Goal: Task Accomplishment & Management: Manage account settings

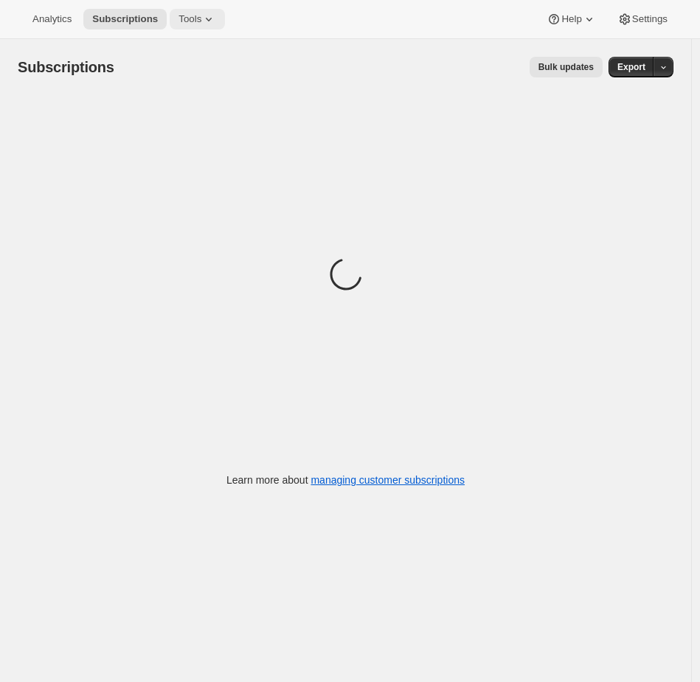
click at [195, 29] on button "Tools" at bounding box center [197, 19] width 55 height 21
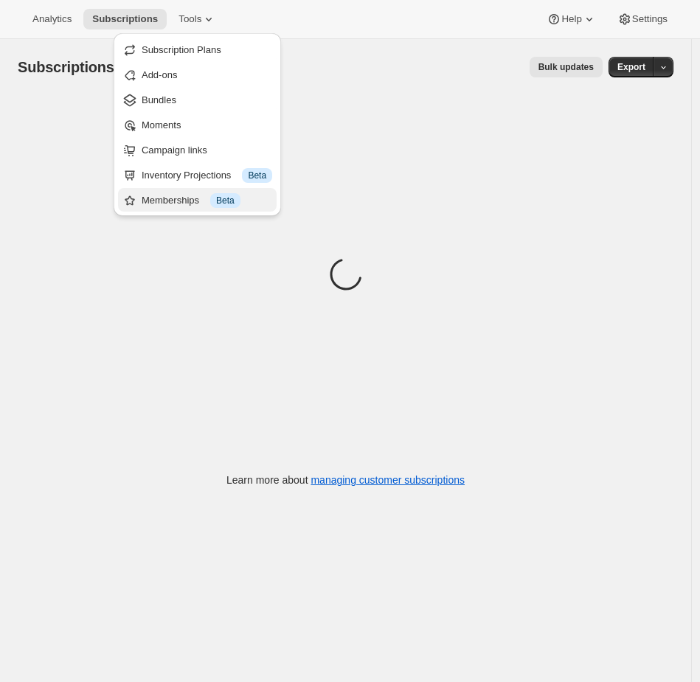
click at [173, 203] on div "Memberships Info Beta" at bounding box center [207, 200] width 131 height 15
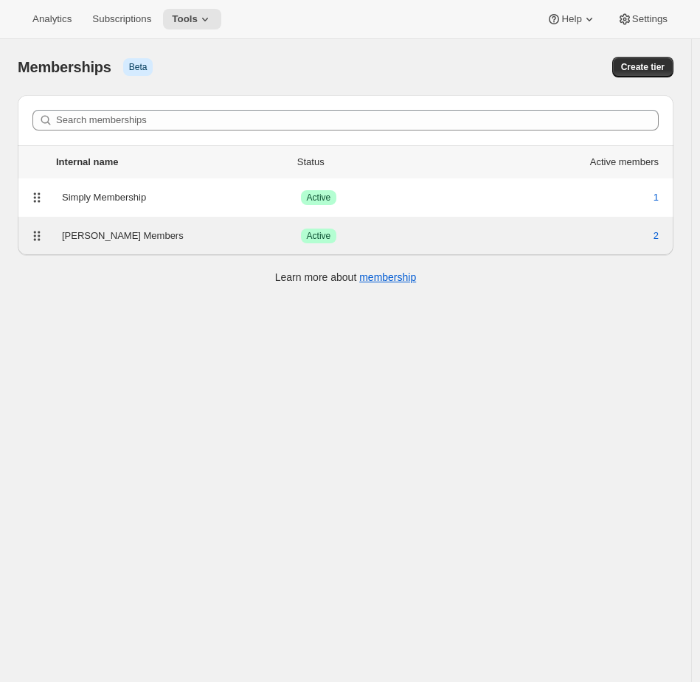
click at [214, 226] on div "Audrey Members Success Active 2" at bounding box center [346, 236] width 638 height 21
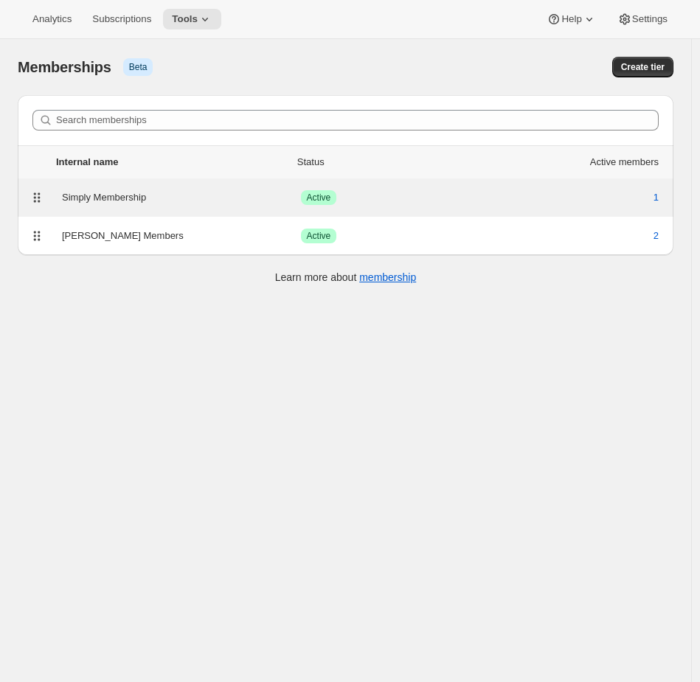
click at [145, 198] on div "Simply Membership" at bounding box center [181, 197] width 239 height 15
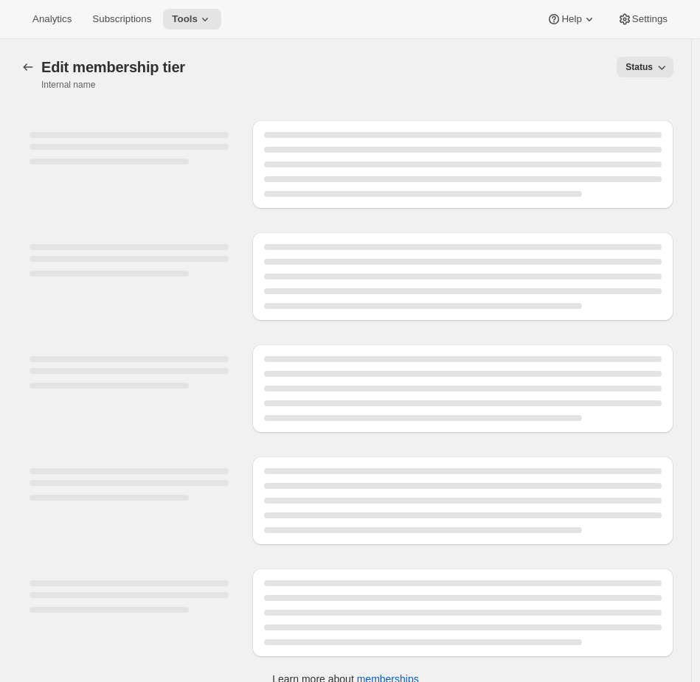
select select "products"
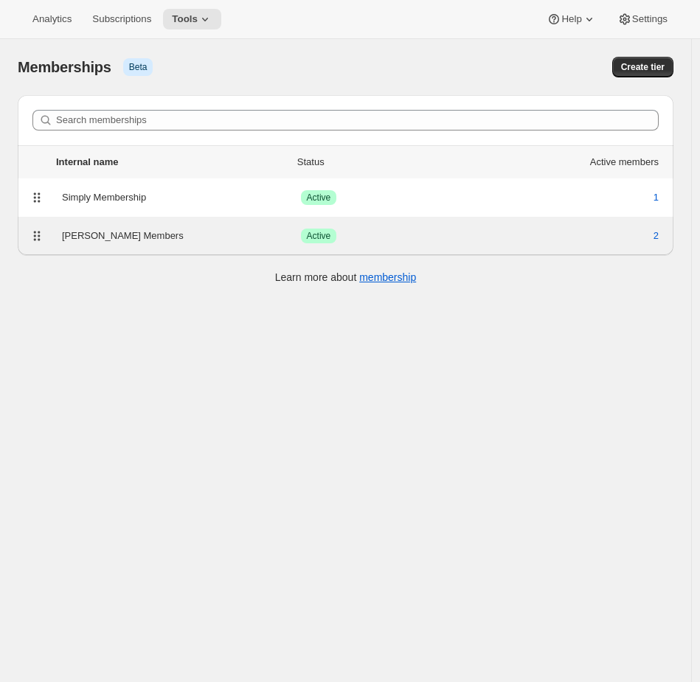
click at [221, 237] on div "[PERSON_NAME] Members" at bounding box center [181, 236] width 239 height 15
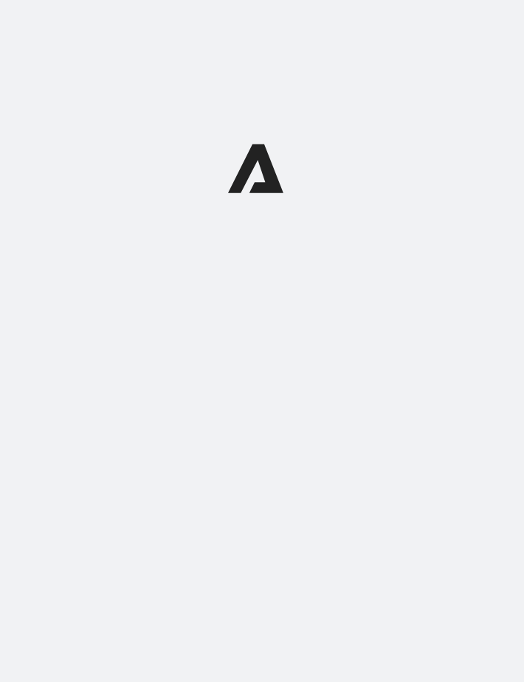
click at [350, 334] on div at bounding box center [262, 168] width 524 height 336
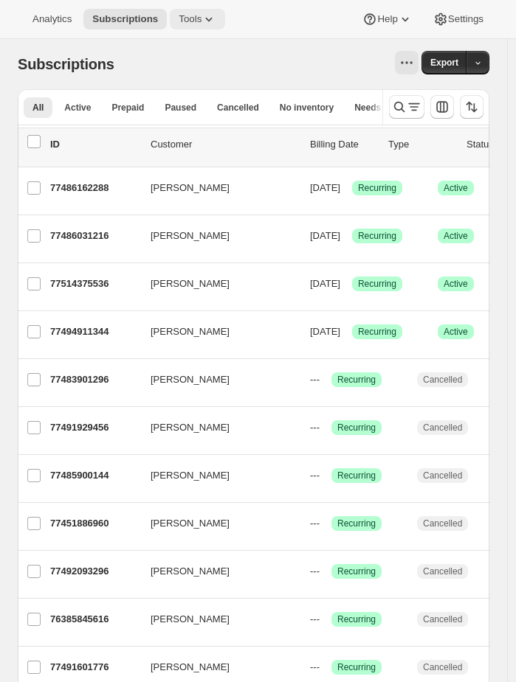
click at [194, 18] on span "Tools" at bounding box center [189, 19] width 23 height 12
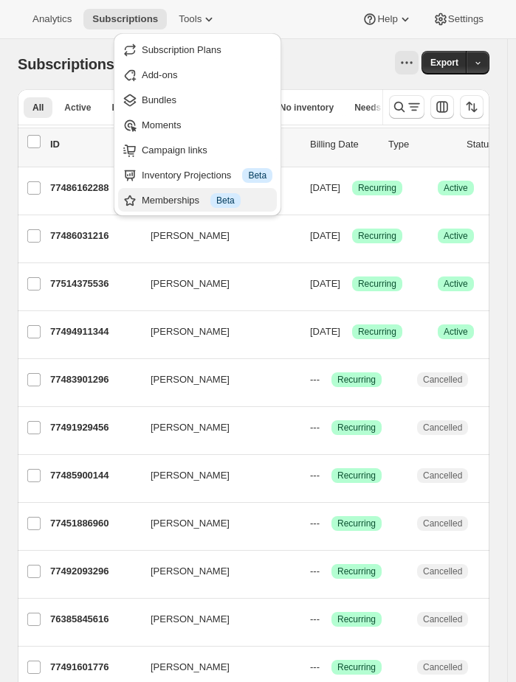
click at [187, 204] on div "Memberships Info Beta" at bounding box center [207, 200] width 131 height 15
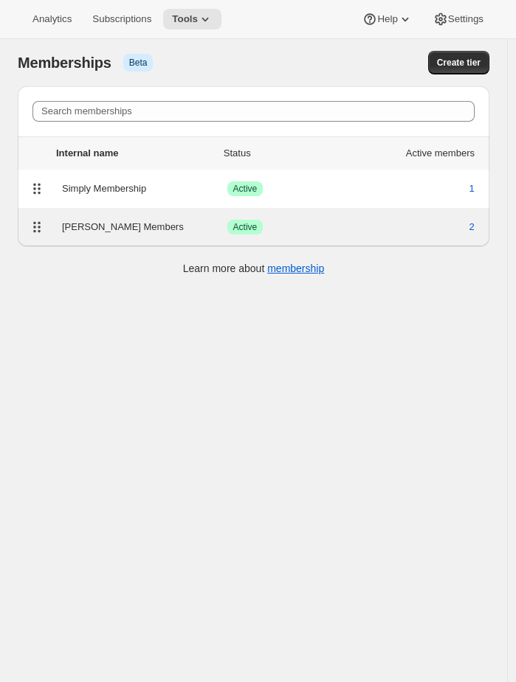
click at [167, 237] on div "Audrey Members Success Active 2" at bounding box center [254, 227] width 454 height 21
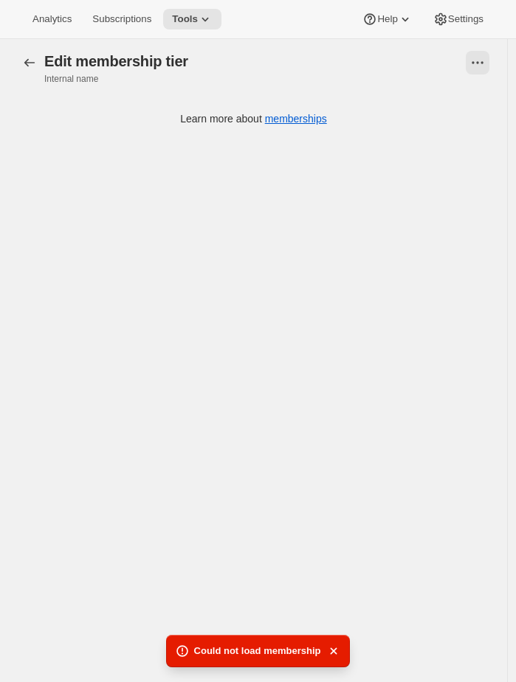
click at [184, 218] on div "[object Object]. This page is ready Edit membership tier Internal name Learn mo…" at bounding box center [253, 380] width 507 height 682
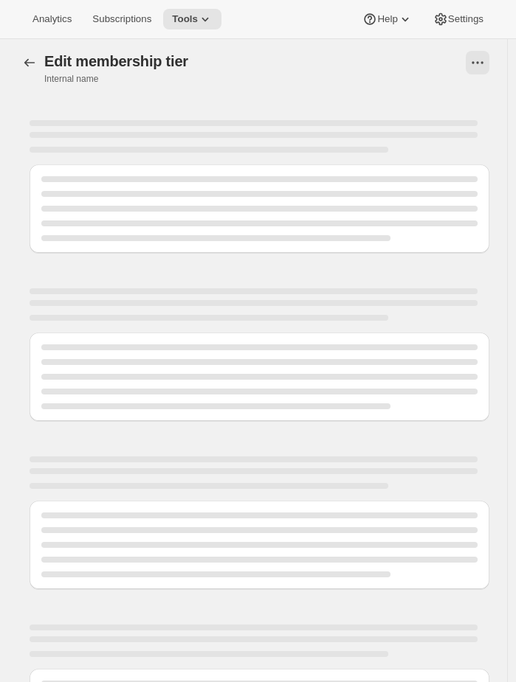
click at [213, 263] on div at bounding box center [247, 337] width 483 height 168
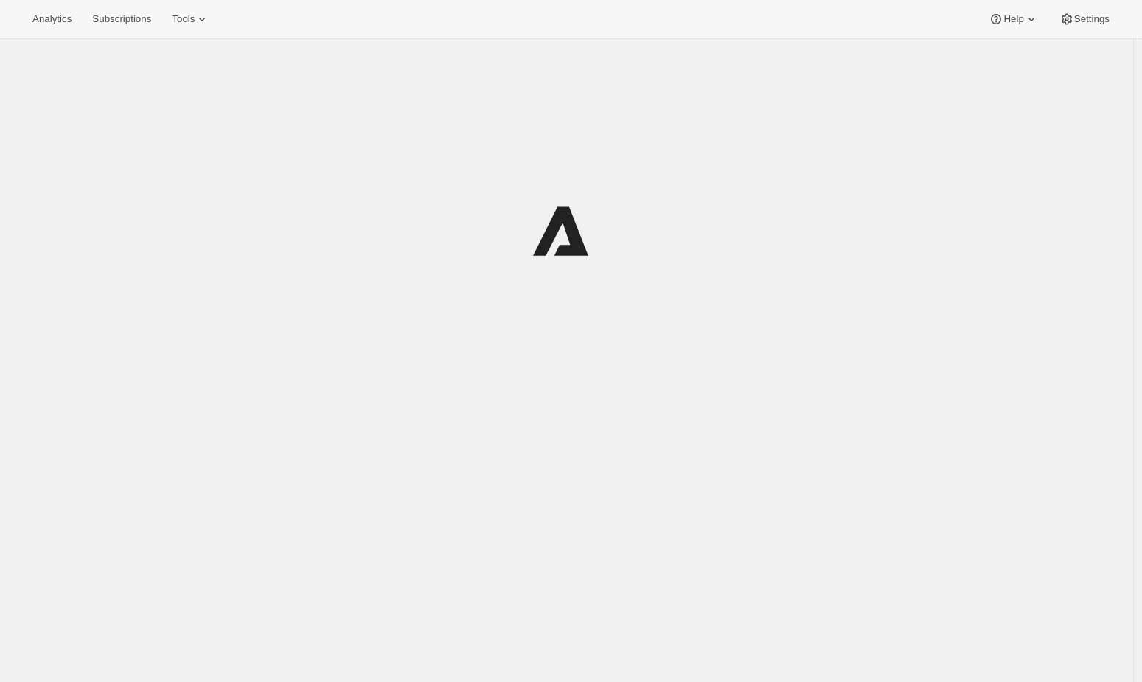
click at [196, 5] on div "Analytics Subscriptions Tools Help Settings" at bounding box center [571, 19] width 1142 height 39
click at [190, 18] on span "Tools" at bounding box center [183, 19] width 23 height 12
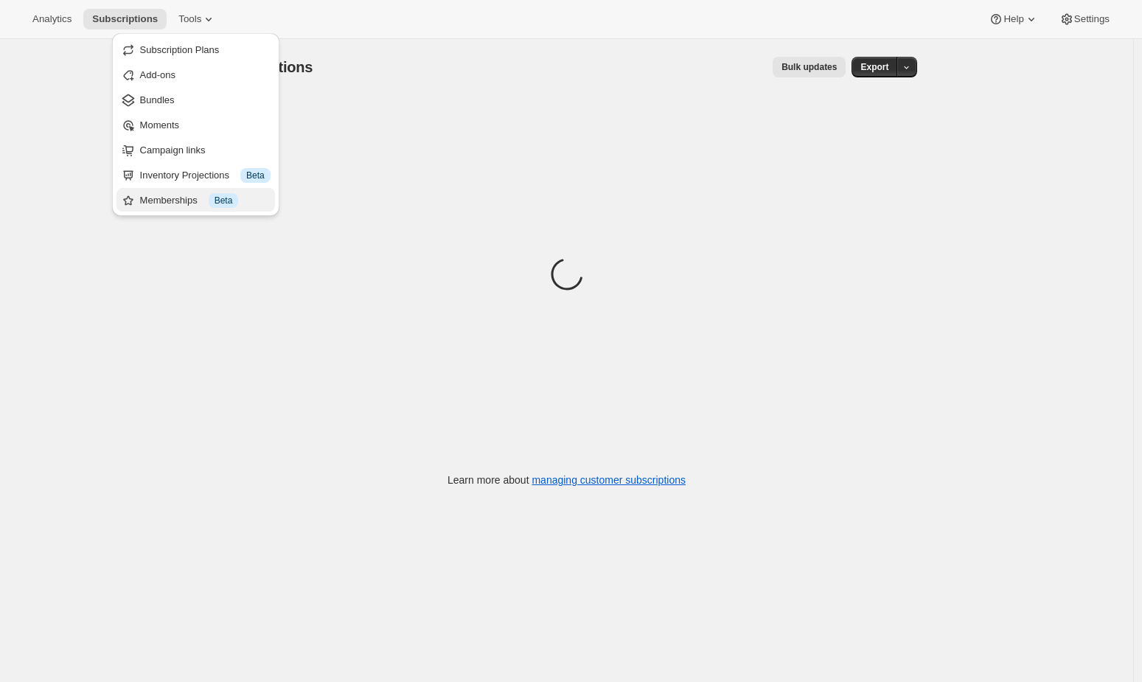
click at [158, 191] on button "Memberships Info Beta" at bounding box center [196, 200] width 159 height 24
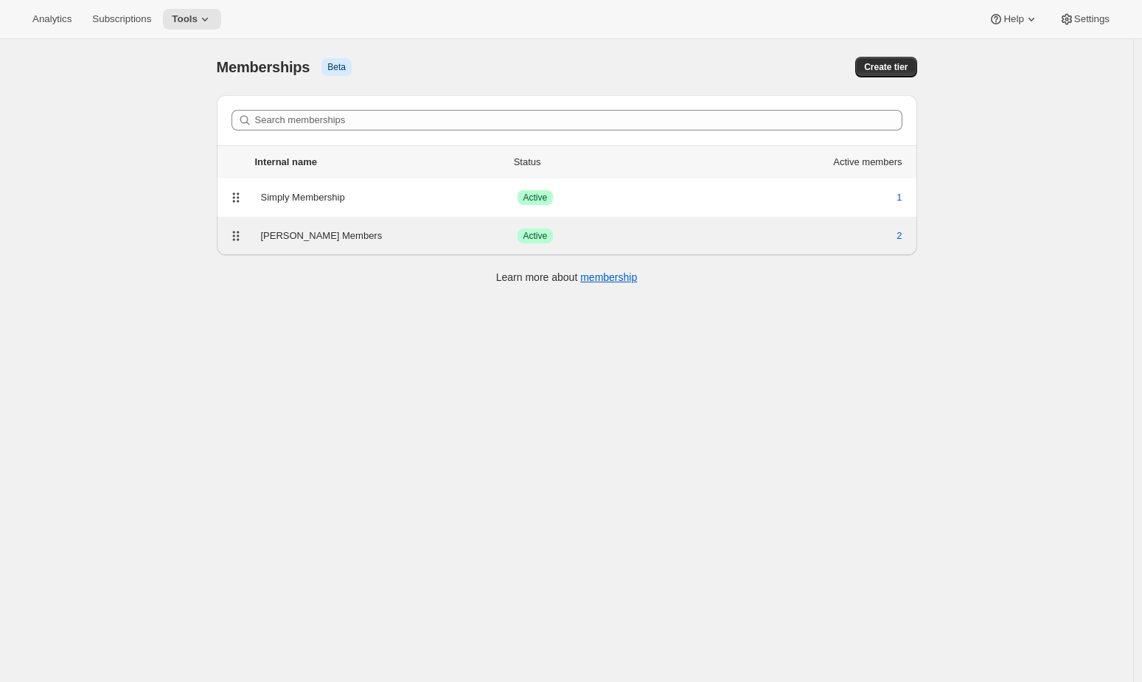
click at [308, 240] on div "Audrey Members" at bounding box center [389, 236] width 257 height 15
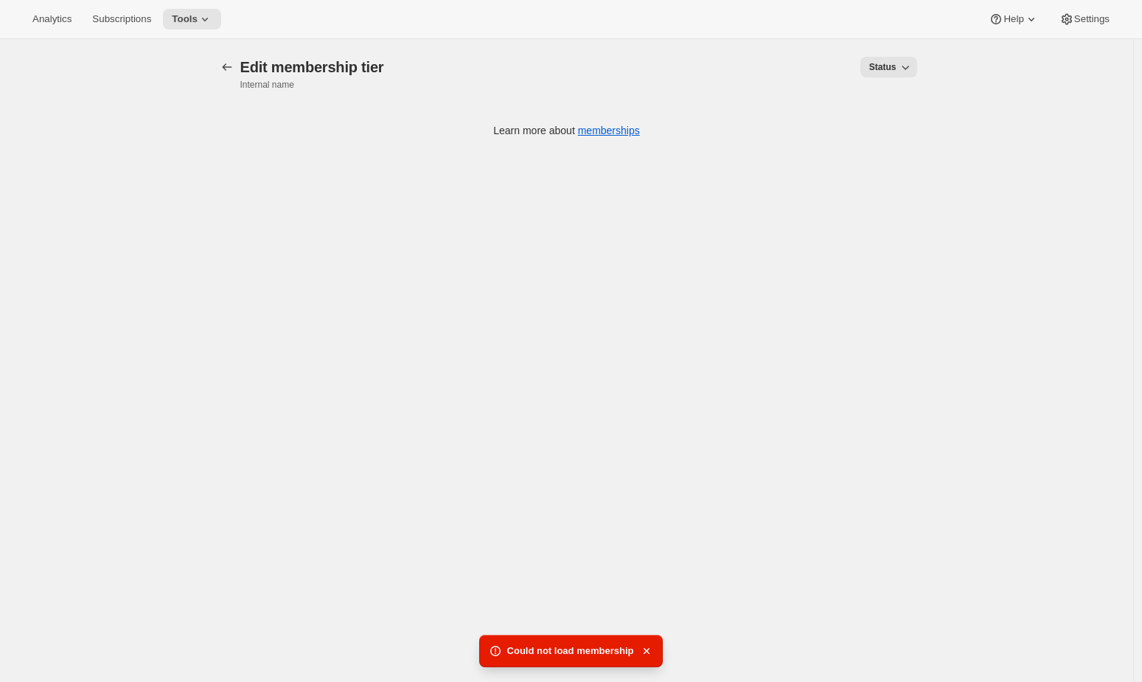
click at [977, 465] on div "[object Object]. This page is ready Edit membership tier Internal name Status M…" at bounding box center [567, 380] width 1134 height 682
click at [966, 368] on div "[object Object]. This page is ready Edit membership tier Internal name Status M…" at bounding box center [567, 380] width 1134 height 682
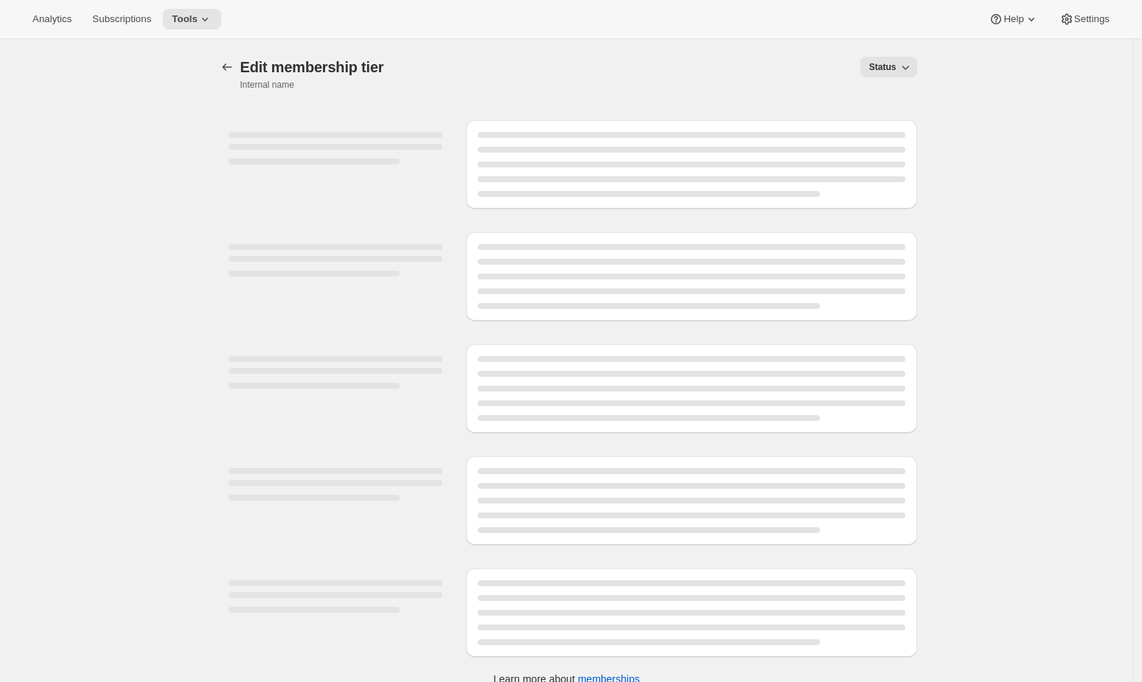
click at [1024, 211] on div "[object Object]. This page is ready Edit membership tier Internal name Status M…" at bounding box center [567, 380] width 1134 height 682
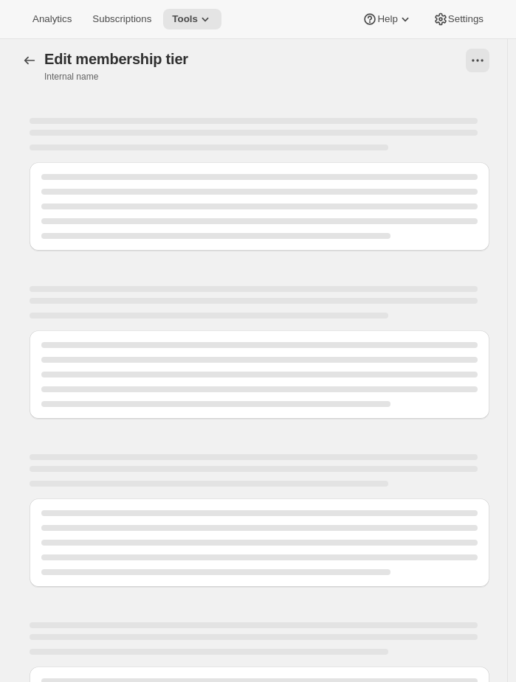
scroll to position [3, 0]
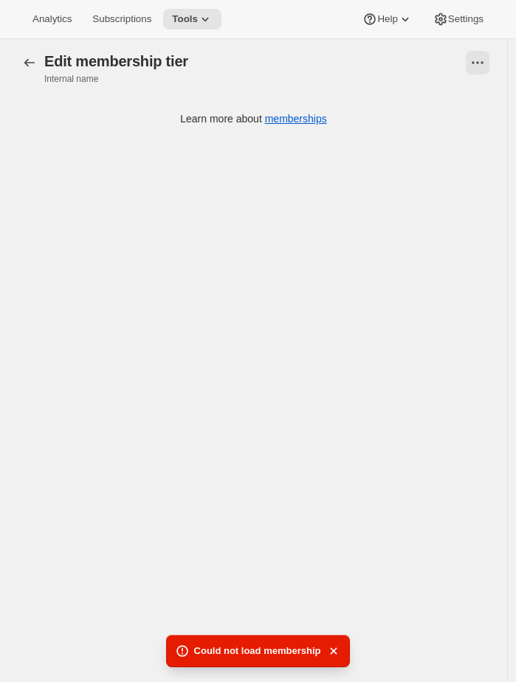
click at [125, 187] on div "[object Object]. This page is ready Edit membership tier Internal name Learn mo…" at bounding box center [253, 380] width 507 height 682
